Goal: Information Seeking & Learning: Learn about a topic

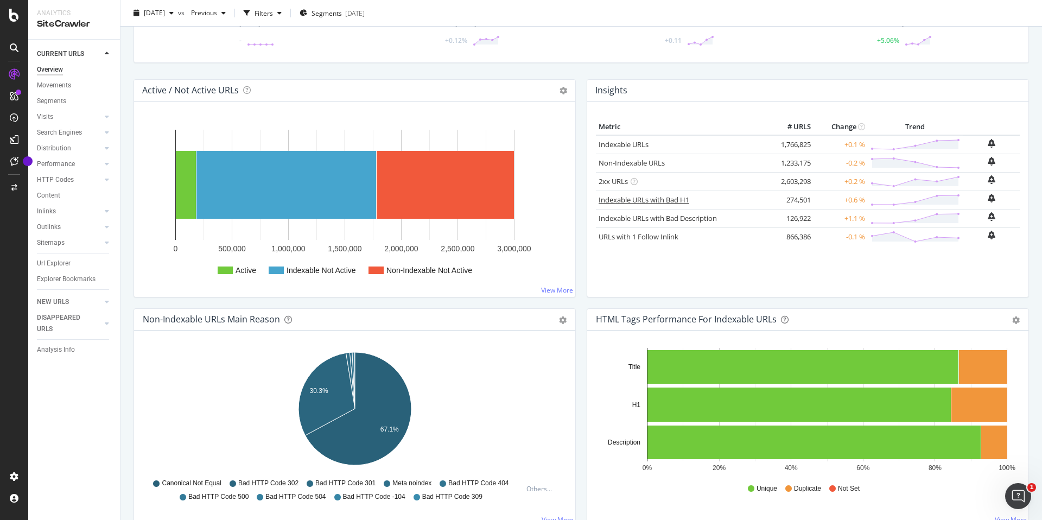
scroll to position [84, 0]
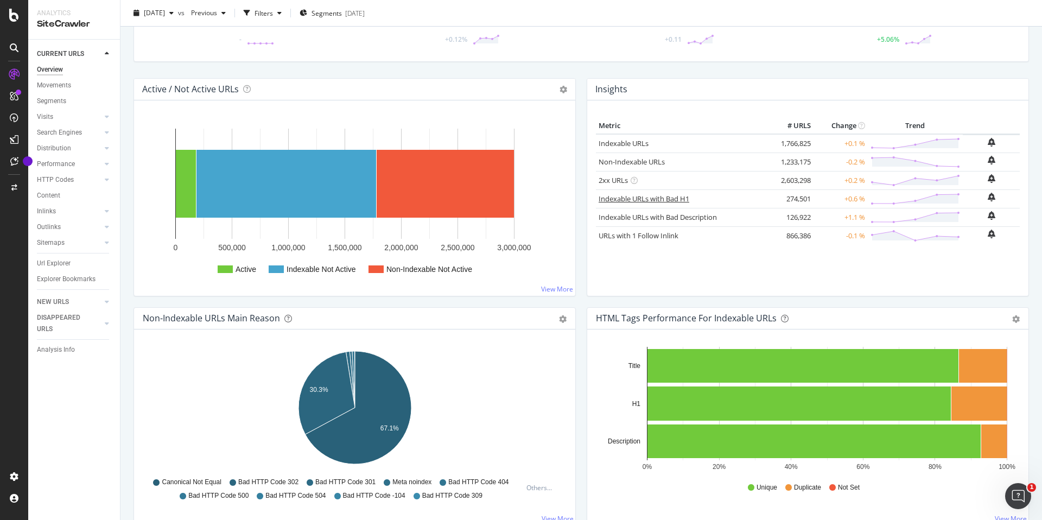
click at [666, 200] on link "Indexable URLs with Bad H1" at bounding box center [643, 199] width 91 height 10
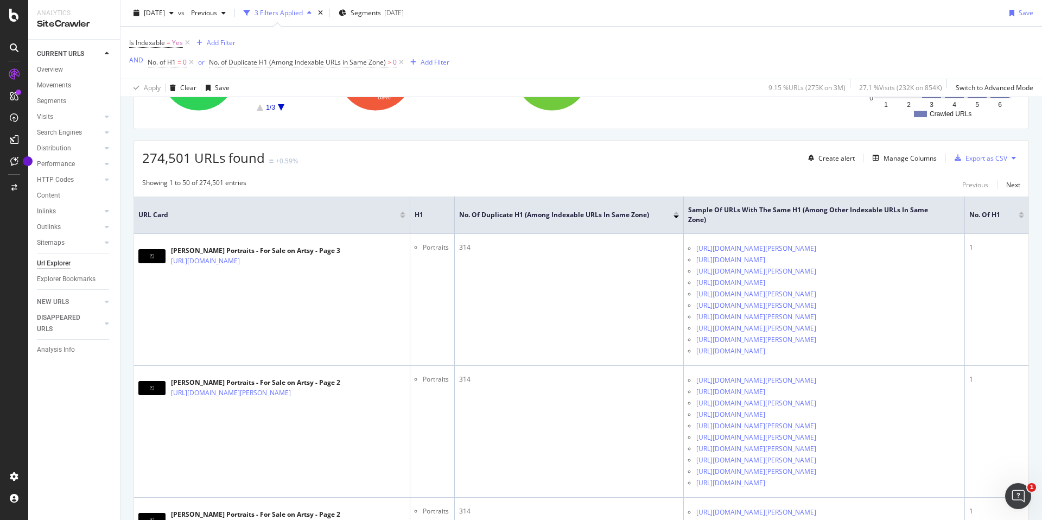
scroll to position [148, 0]
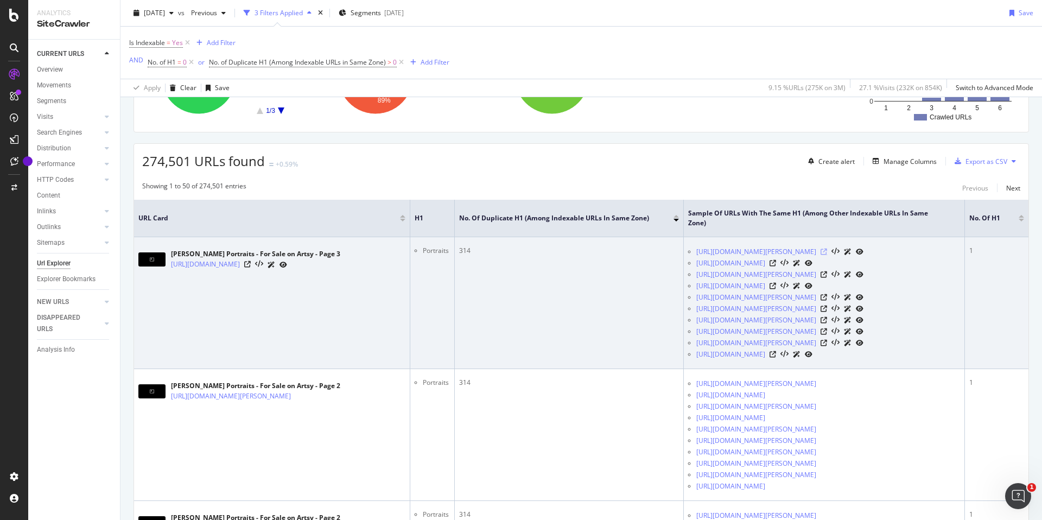
click at [827, 250] on icon at bounding box center [823, 251] width 7 height 7
click at [776, 262] on icon at bounding box center [772, 262] width 7 height 7
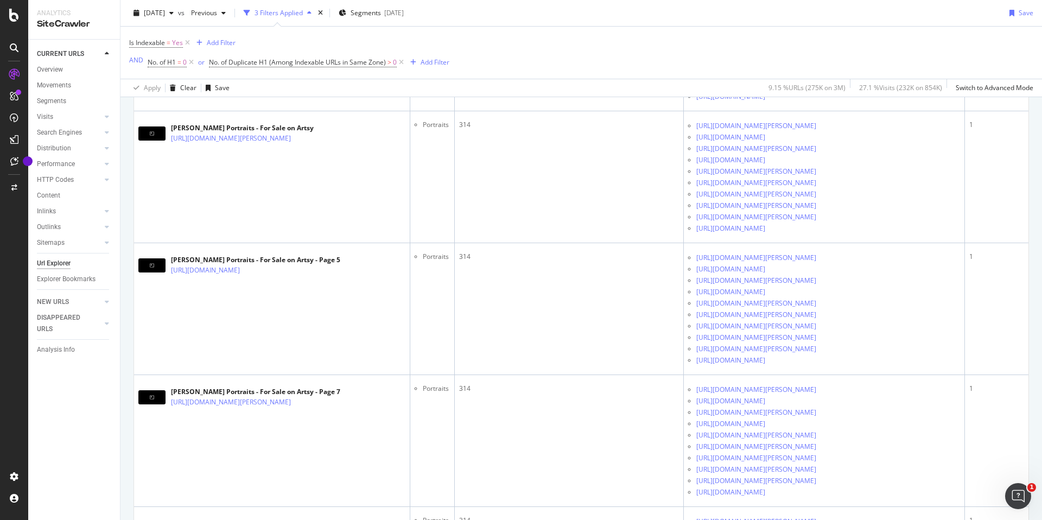
scroll to position [6519, 0]
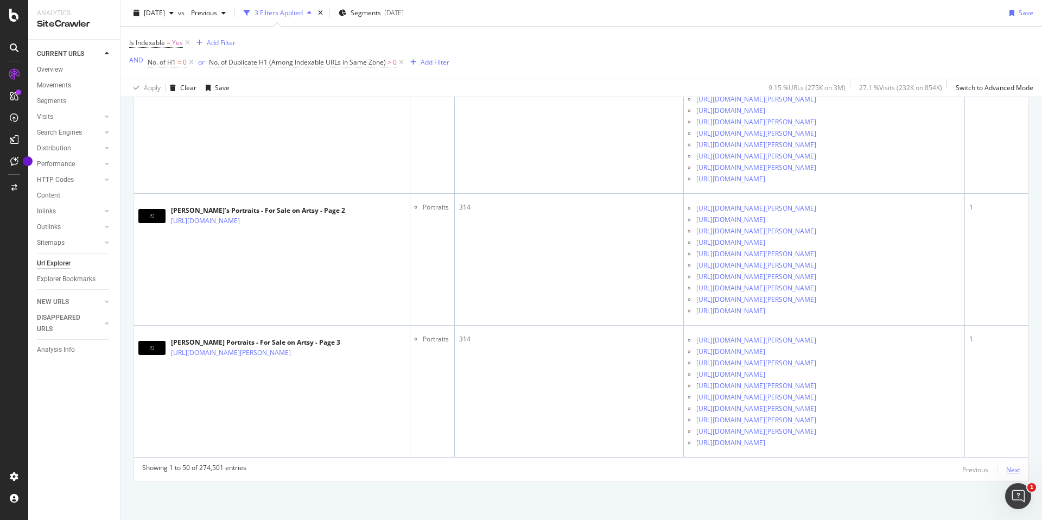
click at [1010, 468] on div "Next" at bounding box center [1013, 469] width 14 height 9
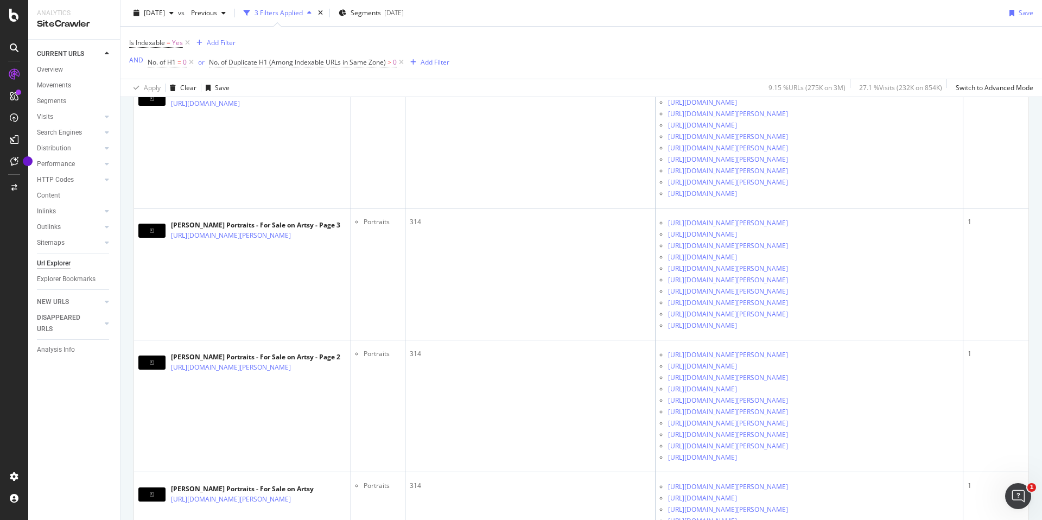
scroll to position [722, 0]
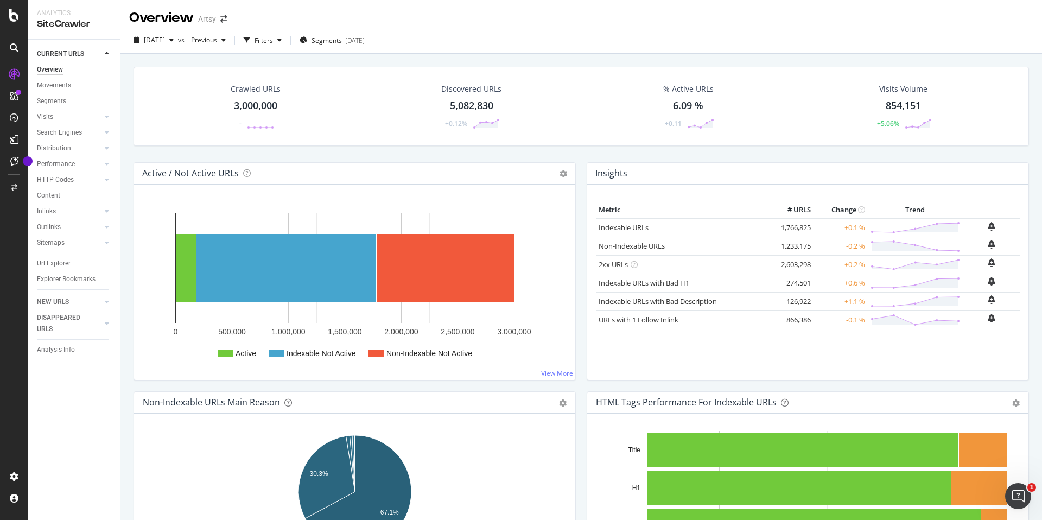
click at [694, 302] on link "Indexable URLs with Bad Description" at bounding box center [657, 301] width 118 height 10
